Goal: Complete application form: Complete application form

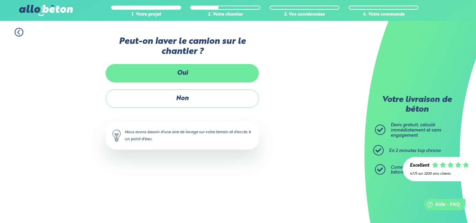
click at [183, 75] on label "Oui" at bounding box center [182, 73] width 153 height 18
click at [0, 0] on input "Oui" at bounding box center [0, 0] width 0 height 0
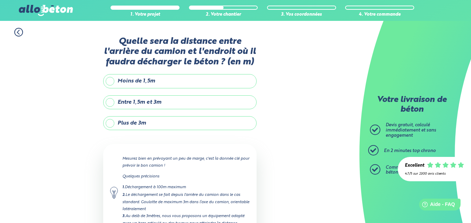
click at [110, 82] on label "Moins de 1,5m" at bounding box center [179, 81] width 153 height 14
click at [0, 0] on input "Moins de 1,5m" at bounding box center [0, 0] width 0 height 0
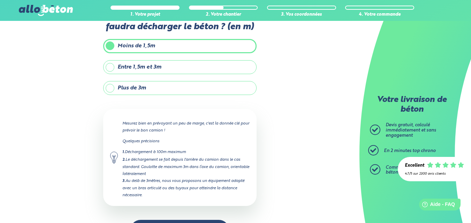
scroll to position [60, 0]
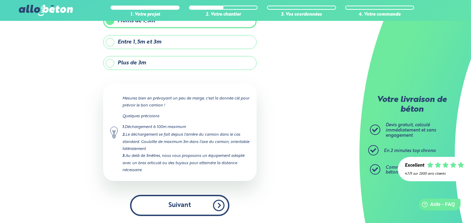
click at [183, 205] on button "Suivant" at bounding box center [179, 205] width 99 height 21
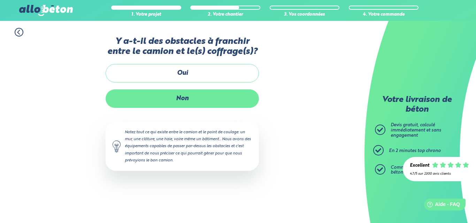
click at [181, 98] on label "Non" at bounding box center [182, 99] width 153 height 18
click at [0, 0] on input "Non" at bounding box center [0, 0] width 0 height 0
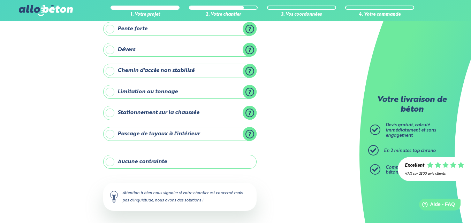
scroll to position [100, 0]
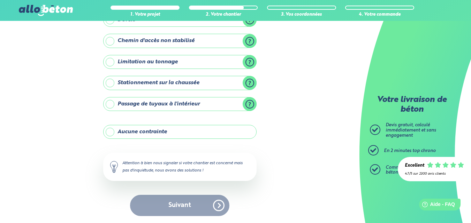
click at [110, 132] on label "Aucune contrainte" at bounding box center [179, 132] width 153 height 14
click at [0, 0] on input "Aucune contrainte" at bounding box center [0, 0] width 0 height 0
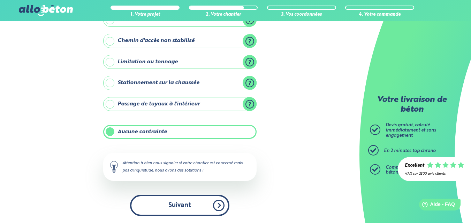
click at [181, 207] on button "Suivant" at bounding box center [179, 205] width 99 height 21
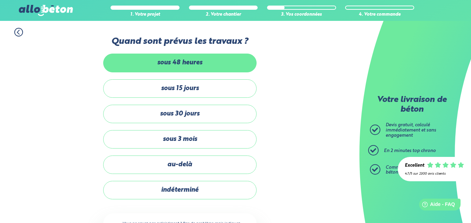
click at [178, 60] on label "sous 48 heures" at bounding box center [179, 63] width 153 height 18
click at [0, 0] on input "sous 48 heures" at bounding box center [0, 0] width 0 height 0
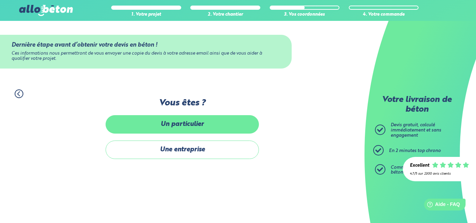
click at [184, 126] on label "Un particulier" at bounding box center [182, 124] width 153 height 18
click at [0, 0] on input "Un particulier" at bounding box center [0, 0] width 0 height 0
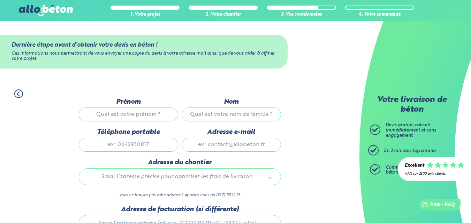
click at [135, 116] on input "Prénom" at bounding box center [128, 115] width 99 height 14
type input "[PERSON_NAME]"
type input "BECKERICH"
type input "0780588642"
type input "[PERSON_NAME][EMAIL_ADDRESS][DOMAIN_NAME]"
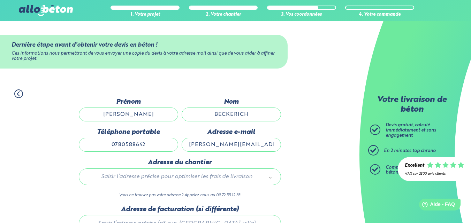
type input "[STREET_ADDRESS]"
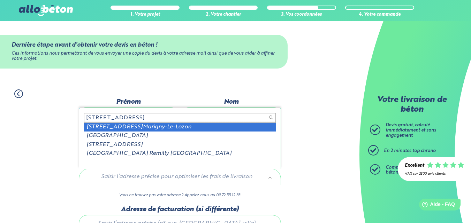
type input "[STREET_ADDRESS]"
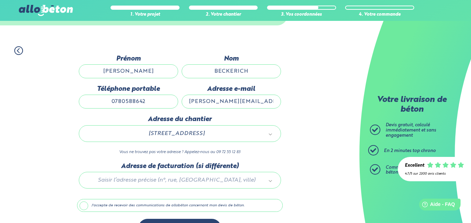
scroll to position [64, 0]
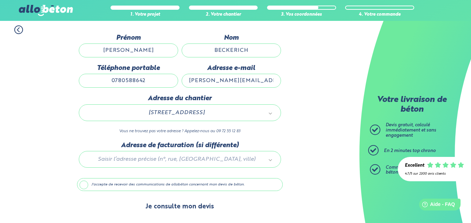
click at [186, 207] on button "Je consulte mon devis" at bounding box center [179, 207] width 83 height 18
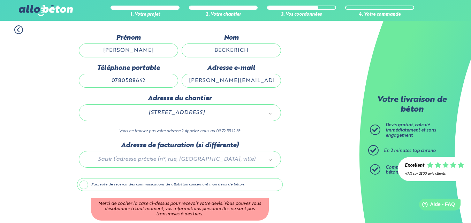
scroll to position [93, 0]
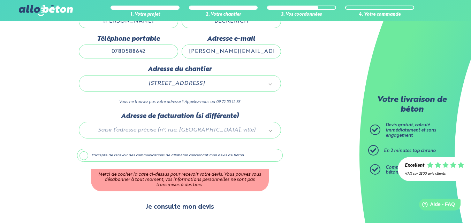
click at [179, 209] on button "Je consulte mon devis" at bounding box center [179, 208] width 83 height 18
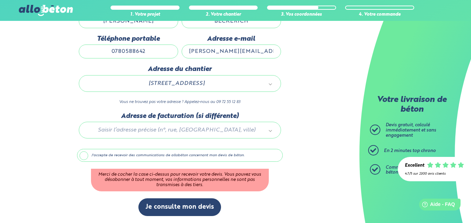
click at [83, 156] on label "J'accepte de recevoir des communications de allobéton concernant mon devis de b…" at bounding box center [180, 155] width 206 height 13
click at [0, 0] on input "J'accepte de recevoir des communications de allobéton concernant mon devis de b…" at bounding box center [0, 0] width 0 height 0
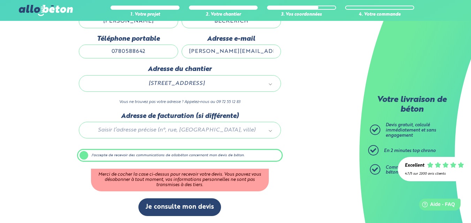
scroll to position [64, 0]
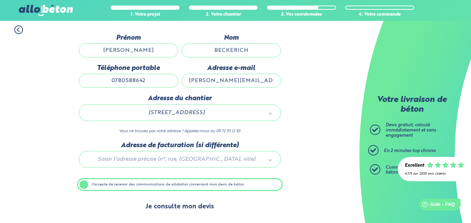
click at [174, 208] on button "Je consulte mon devis" at bounding box center [179, 207] width 83 height 18
